Goal: Transaction & Acquisition: Purchase product/service

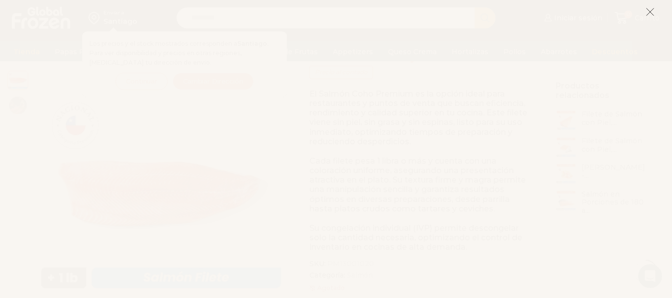
scroll to position [63, 0]
click at [647, 13] on icon at bounding box center [650, 11] width 9 height 9
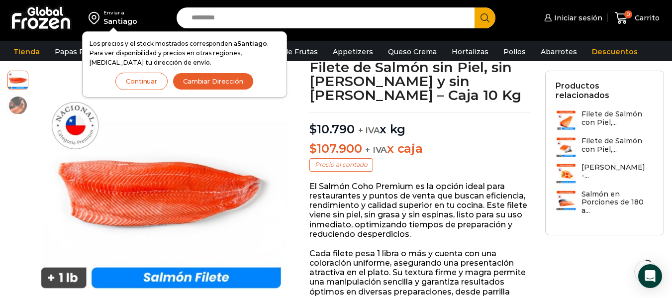
click at [621, 114] on h3 "Filete de Salmón con Piel,..." at bounding box center [618, 118] width 73 height 17
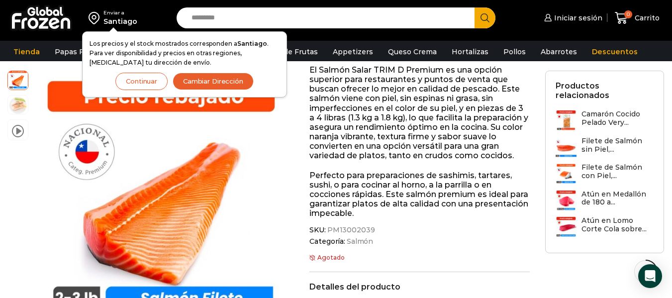
click at [264, 20] on input "Search input" at bounding box center [328, 17] width 283 height 21
